Goal: Book appointment/travel/reservation

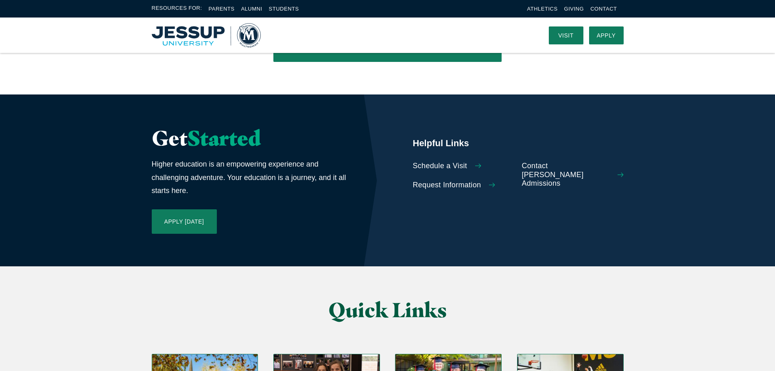
scroll to position [1690, 0]
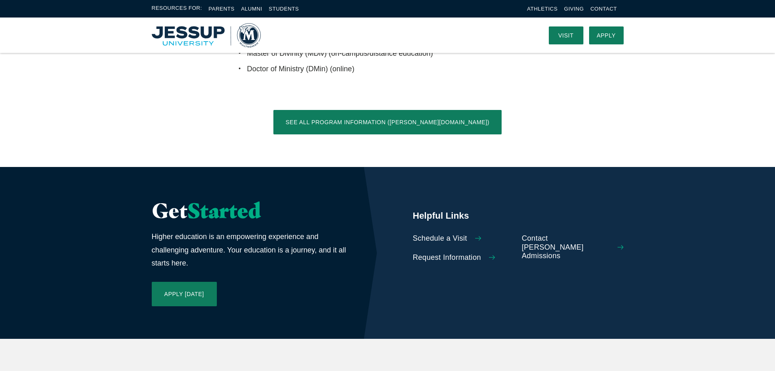
click at [456, 234] on span "Schedule a Visit" at bounding box center [440, 238] width 55 height 9
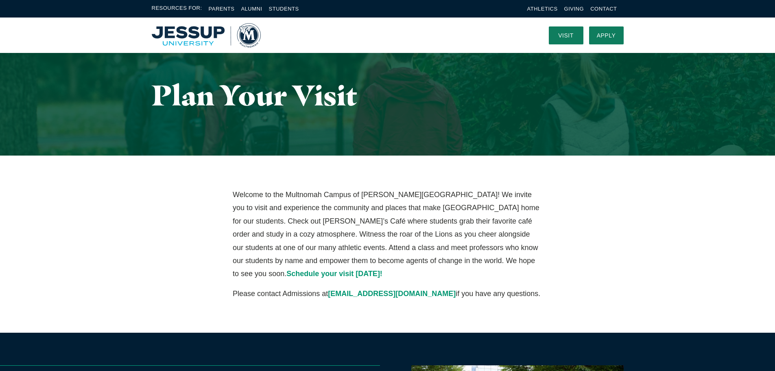
scroll to position [17, 0]
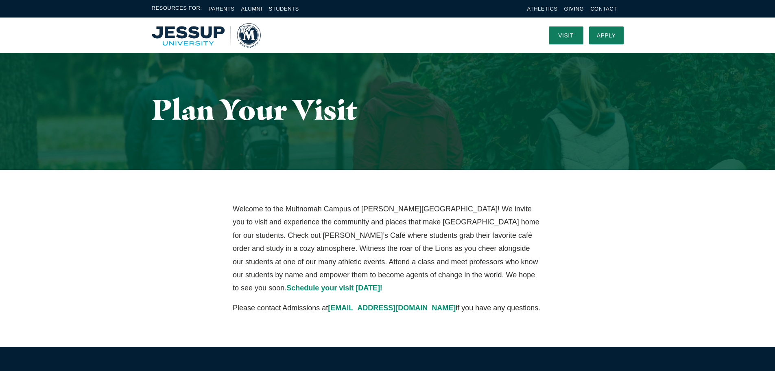
scroll to position [0, 0]
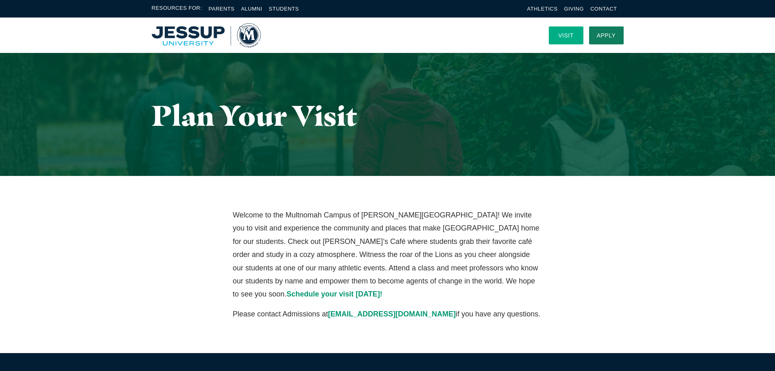
click at [567, 35] on link "Visit" at bounding box center [566, 35] width 35 height 18
click at [561, 39] on link "Visit" at bounding box center [566, 35] width 35 height 18
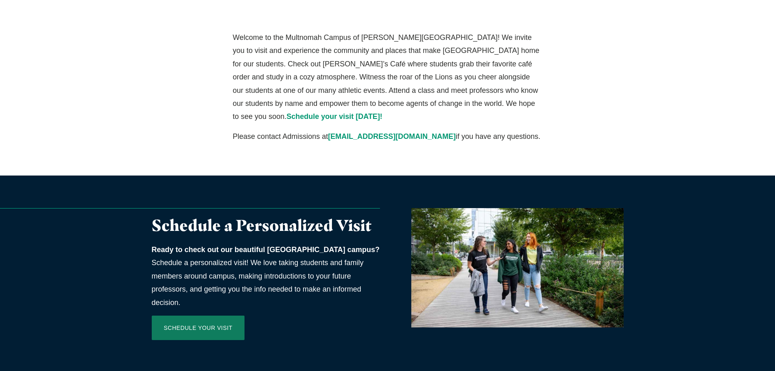
scroll to position [163, 0]
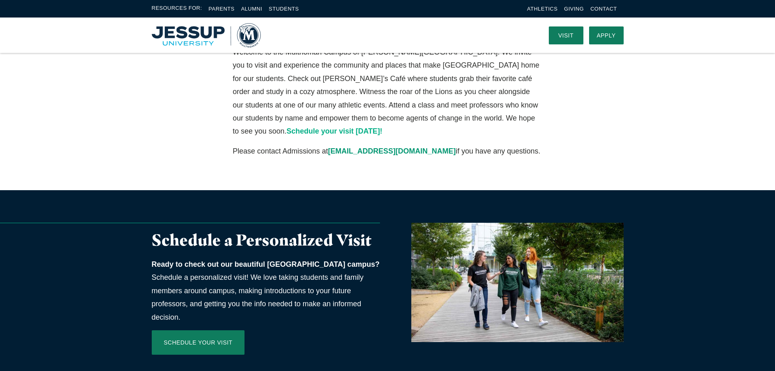
click at [383, 127] on span "Schedule your visit [DATE]!" at bounding box center [334, 131] width 96 height 8
